Goal: Obtain resource: Obtain resource

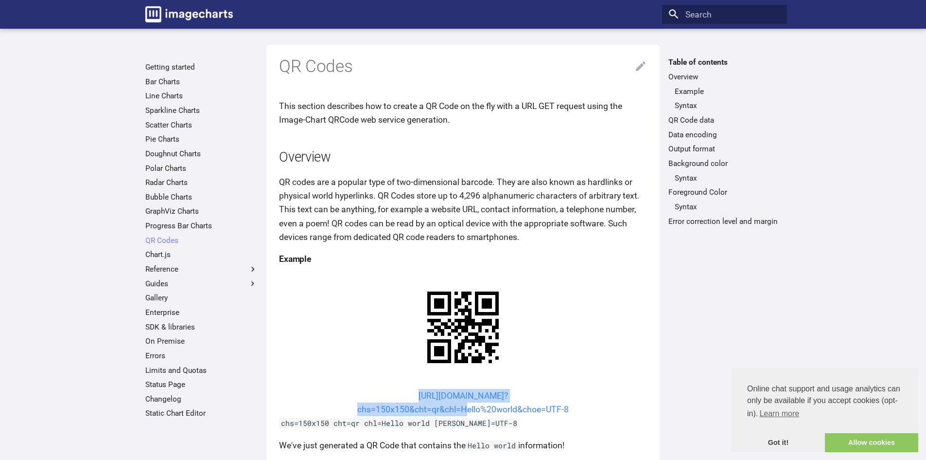
drag, startPoint x: 390, startPoint y: 294, endPoint x: 461, endPoint y: 316, distance: 74.2
copy link "https://image-charts.com/chart? chs=150x150&cht=qr&chl="
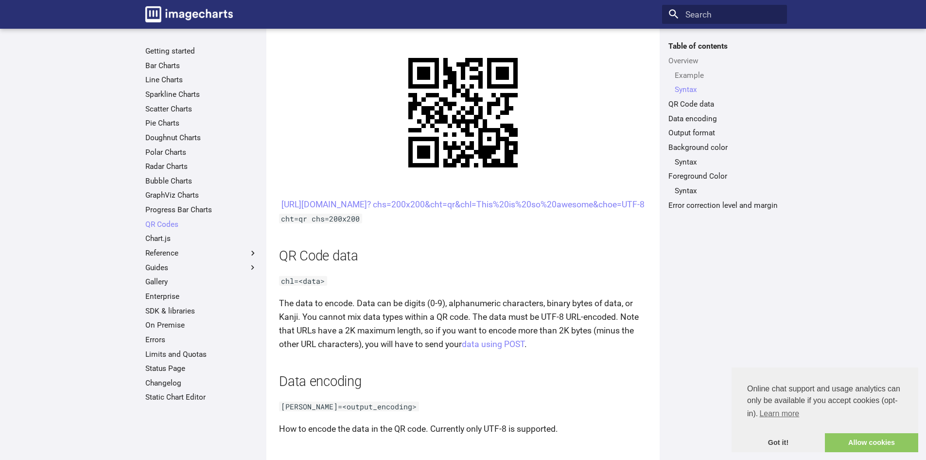
scroll to position [506, 0]
click at [398, 198] on center "[URL][DOMAIN_NAME]? chs=200x200&cht=qr&chl=This%20is%20so%20awesome&choe=UTF-8" at bounding box center [463, 203] width 368 height 14
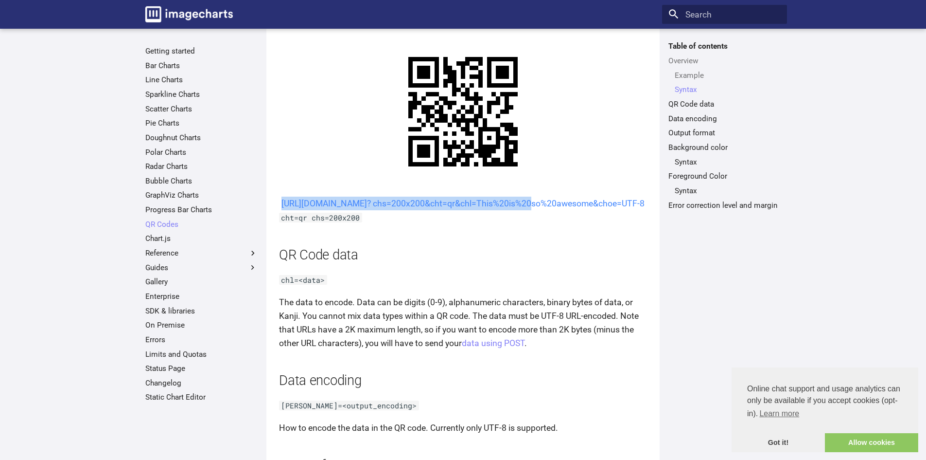
drag, startPoint x: 396, startPoint y: 200, endPoint x: 429, endPoint y: 219, distance: 38.1
click at [429, 210] on center "[URL][DOMAIN_NAME]? chs=200x200&cht=qr&chl=This%20is%20so%20awesome&choe=UTF-8" at bounding box center [463, 203] width 368 height 14
copy link "[URL][DOMAIN_NAME]? chs=200x200&cht=qr&chl="
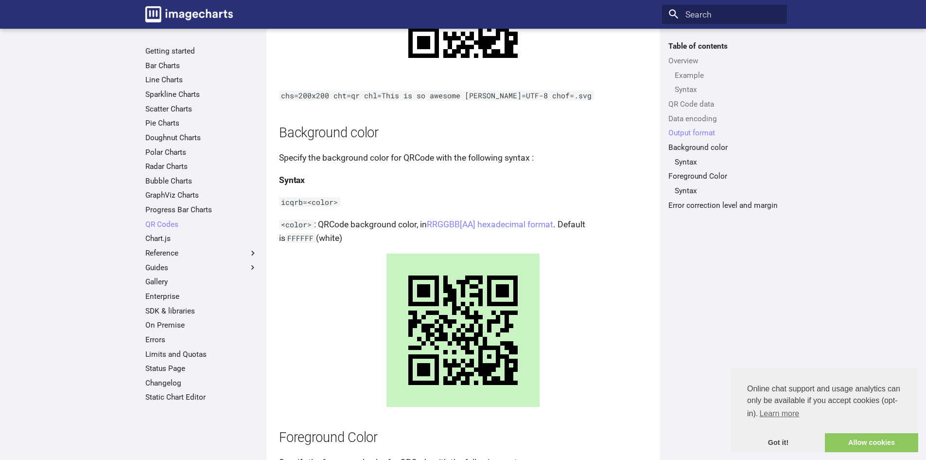
scroll to position [1161, 0]
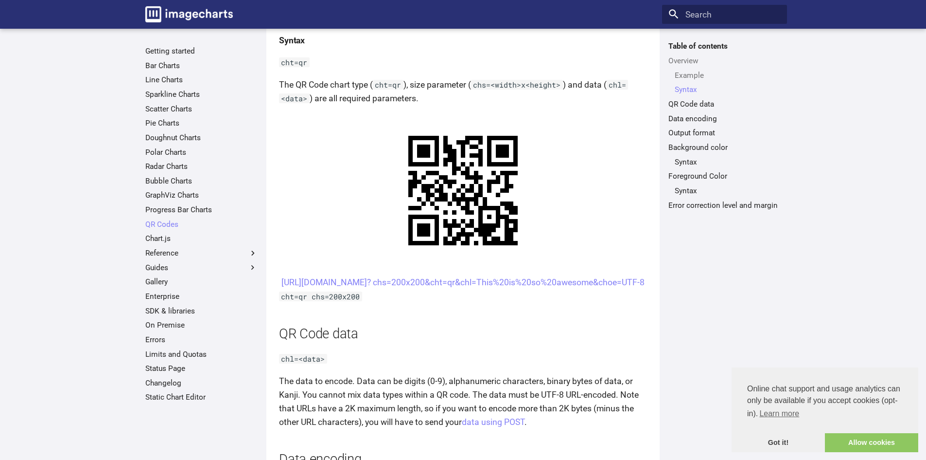
scroll to position [545, 0]
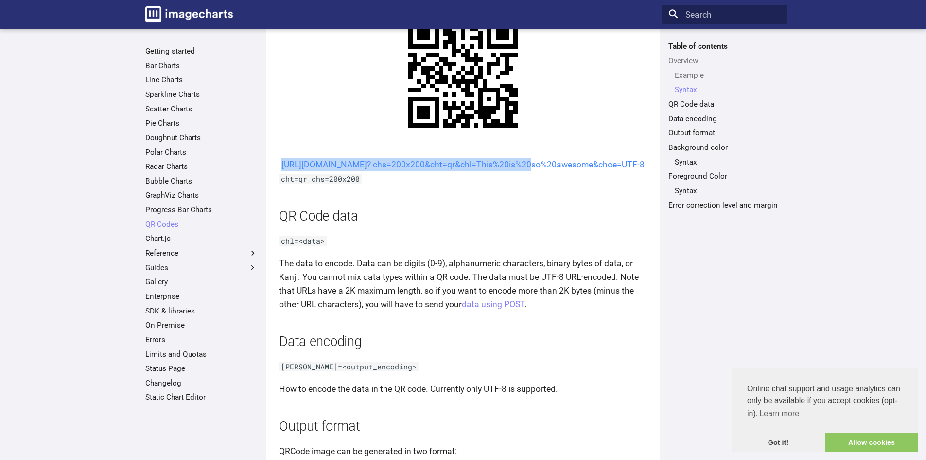
drag, startPoint x: 392, startPoint y: 160, endPoint x: 431, endPoint y: 183, distance: 45.3
click at [431, 171] on center "[URL][DOMAIN_NAME]? chs=200x200&cht=qr&chl=This%20is%20so%20awesome&choe=UTF-8" at bounding box center [463, 165] width 368 height 14
copy link "[URL][DOMAIN_NAME]? chs=200x200&cht=qr&chl="
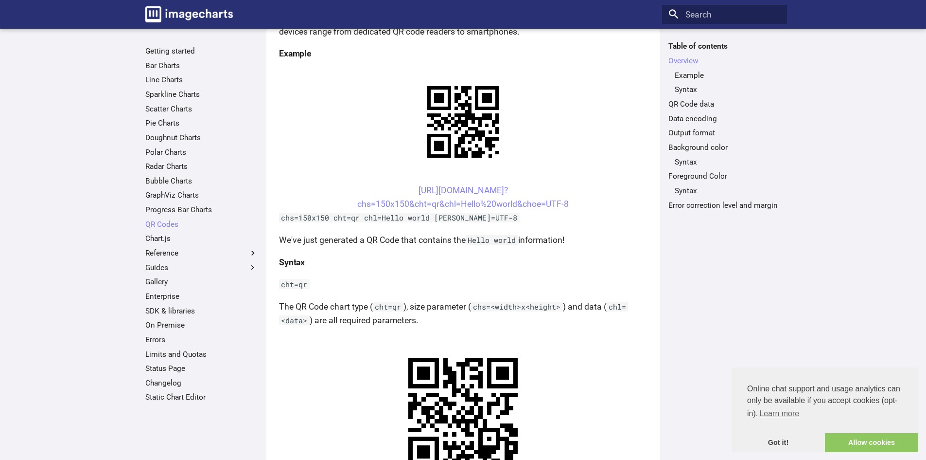
scroll to position [195, 0]
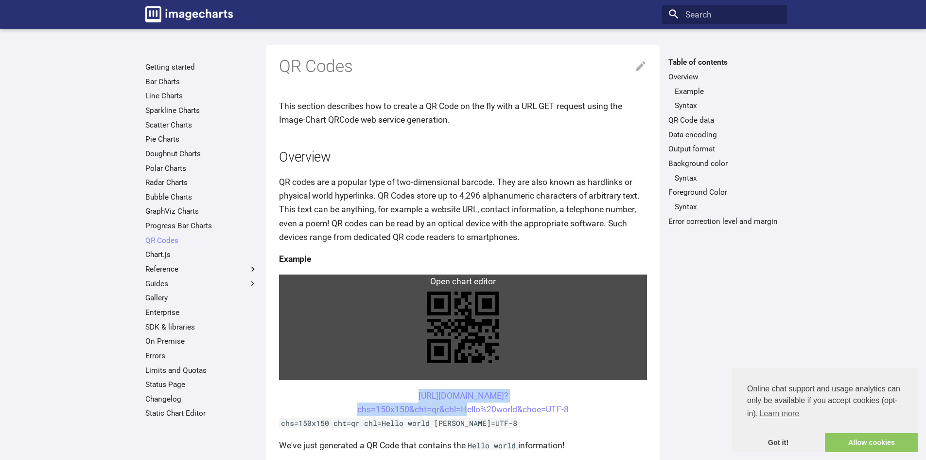
click at [499, 282] on link at bounding box center [463, 327] width 368 height 106
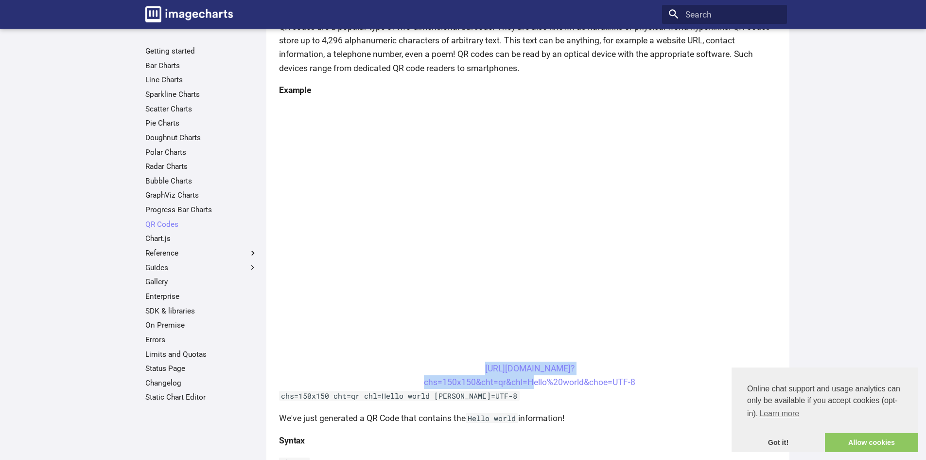
scroll to position [250, 0]
